Goal: Task Accomplishment & Management: Use online tool/utility

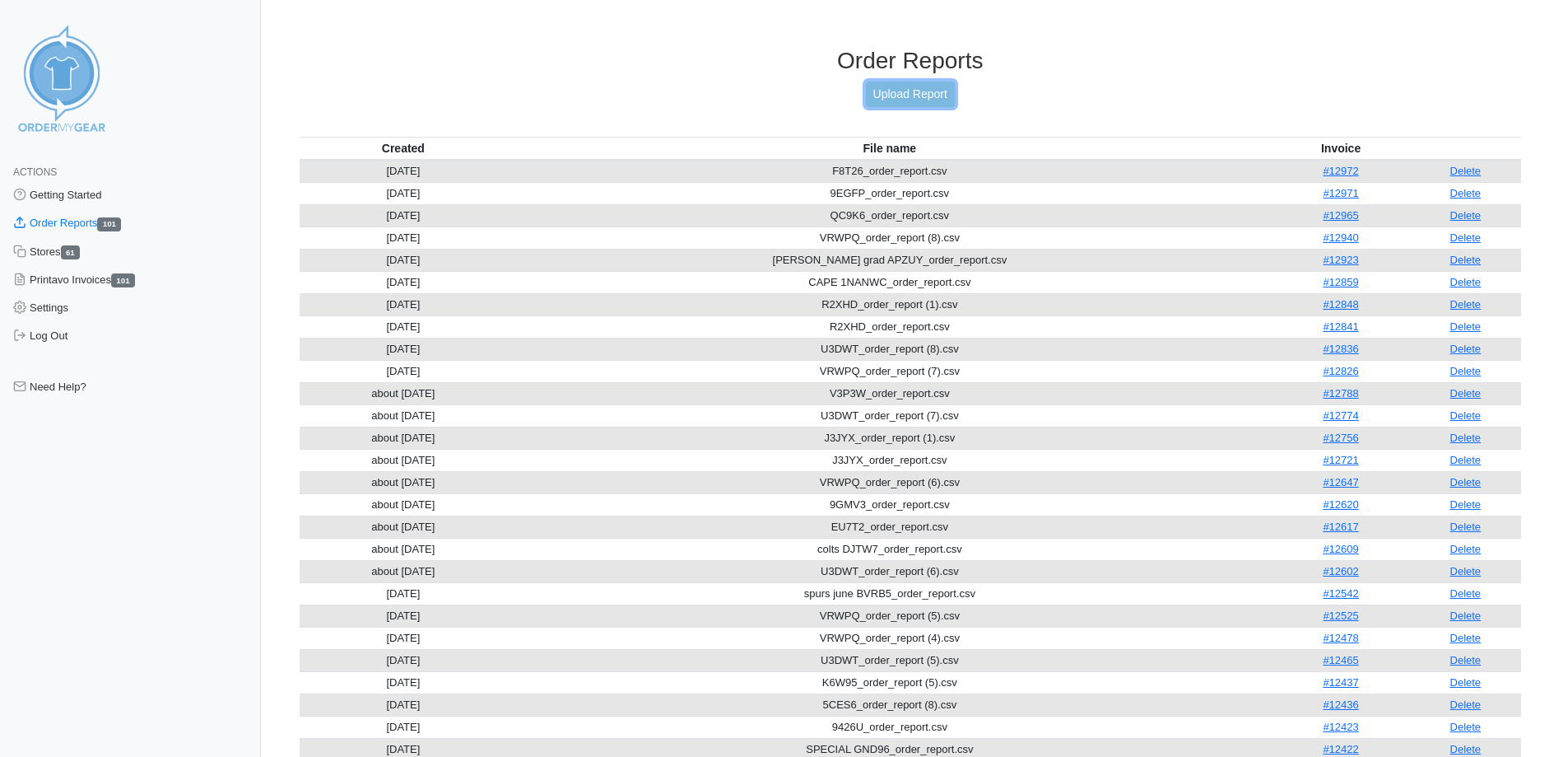
click at [894, 89] on link "Upload Report" at bounding box center [910, 95] width 89 height 25
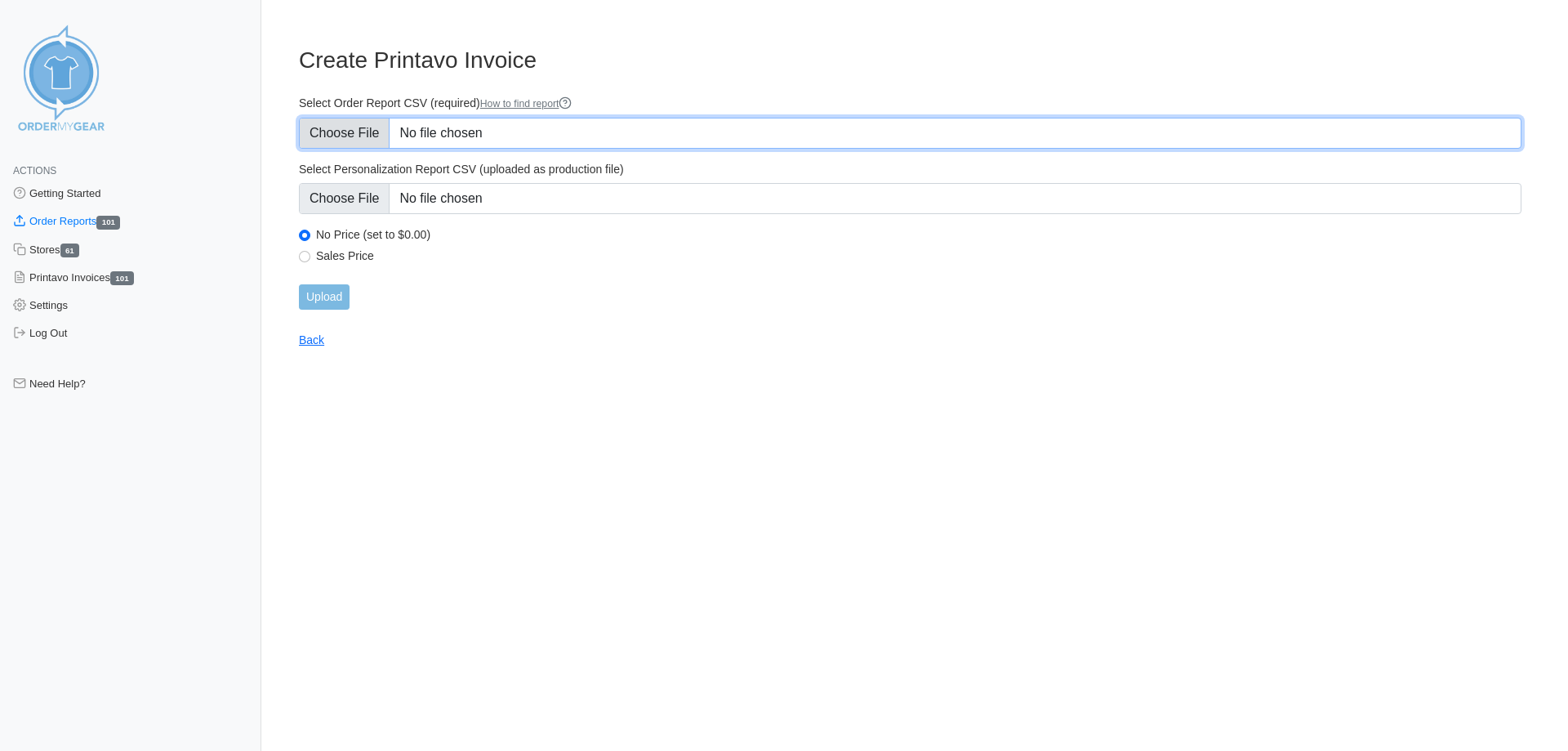
click at [367, 128] on input "Select Order Report CSV (required) How to find report" at bounding box center [910, 133] width 1222 height 31
type input "C:\fakepath\R2XHD_order_report (2).csv"
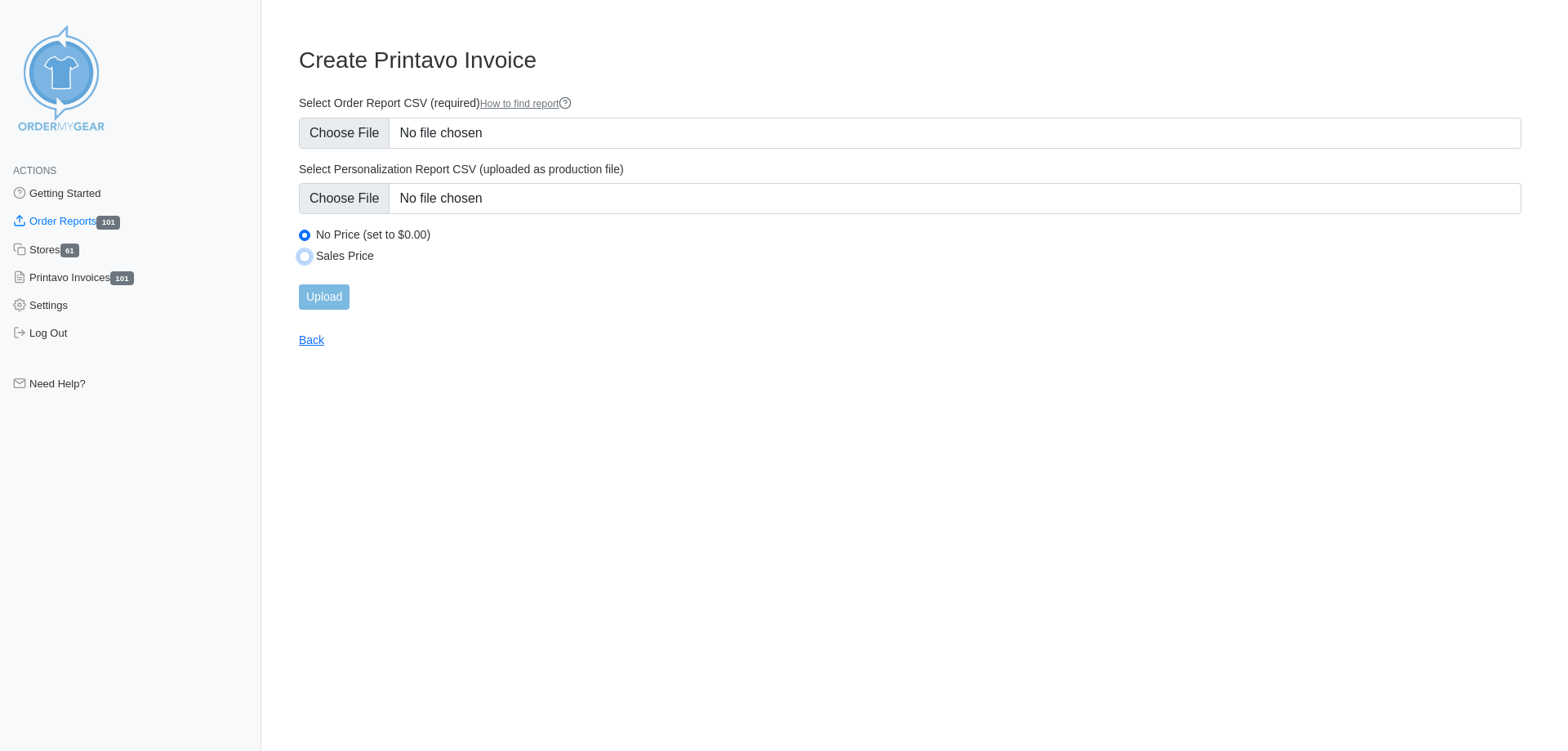
click at [306, 258] on input "Sales Price" at bounding box center [305, 257] width 12 height 12
radio input "true"
click at [331, 293] on input "Upload" at bounding box center [324, 297] width 51 height 25
